Goal: Check status: Check status

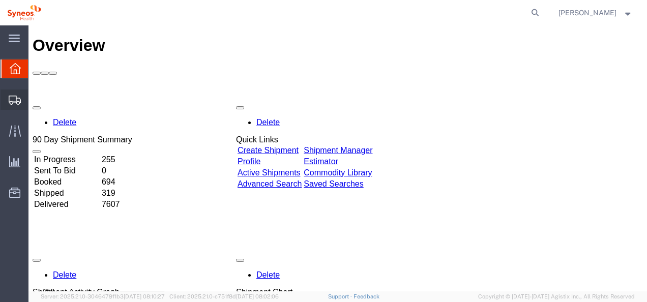
click at [35, 102] on span "Shipments" at bounding box center [31, 99] width 7 height 20
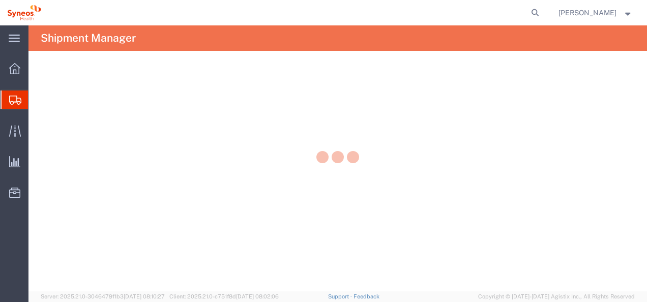
click at [542, 14] on icon at bounding box center [535, 13] width 14 height 14
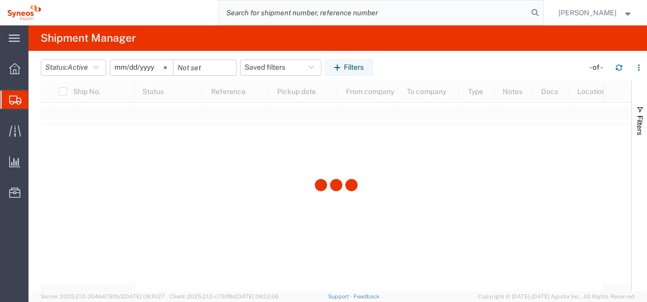
click at [416, 11] on input "search" at bounding box center [373, 13] width 309 height 24
paste input "1ZK1248VA618882309"
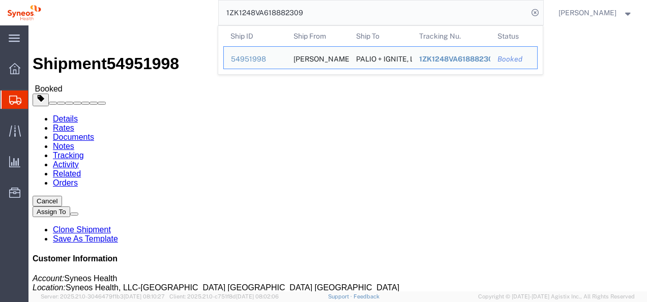
click at [278, 15] on input "1ZK1248VA618882309" at bounding box center [373, 13] width 309 height 24
paste input "729275685"
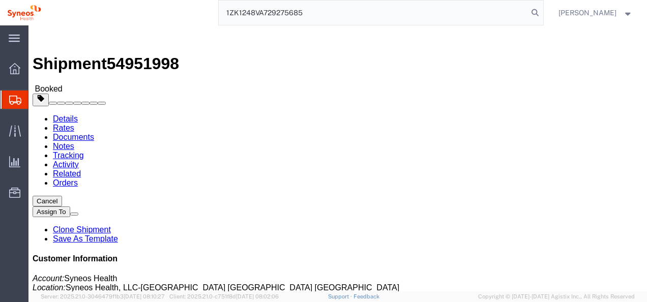
type input "1ZK1248VA729275685"
